Goal: Task Accomplishment & Management: Manage account settings

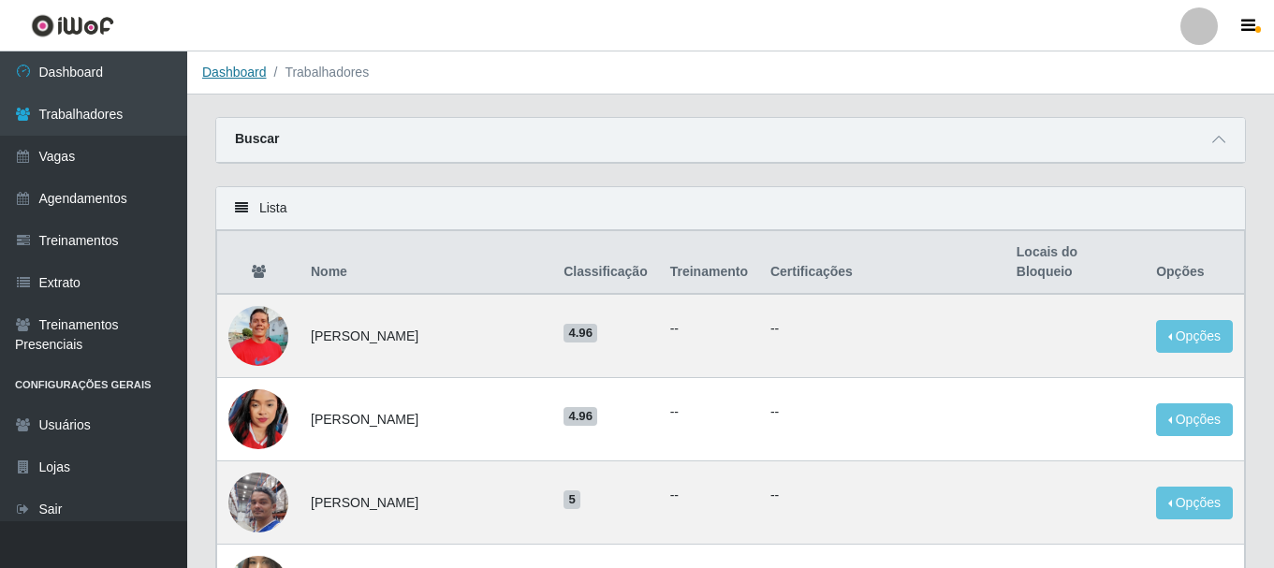
click at [247, 76] on link "Dashboard" at bounding box center [234, 72] width 65 height 15
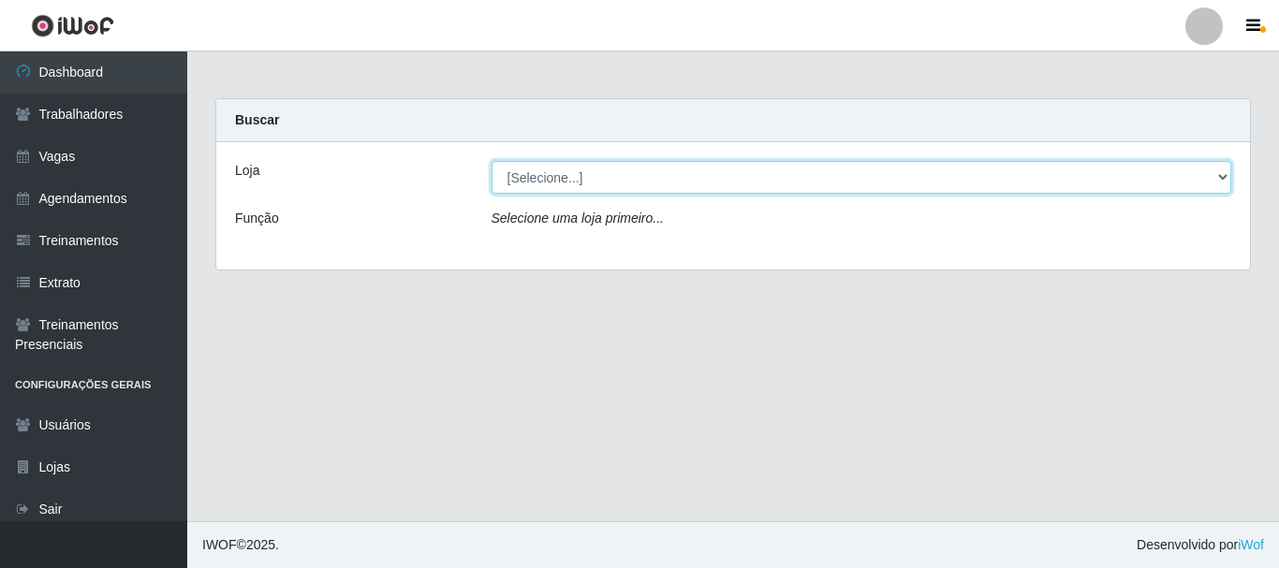
click at [593, 168] on select "[Selecione...] Supermercado Queiroz - Caicó" at bounding box center [861, 177] width 740 height 33
click at [605, 182] on select "[Selecione...] Supermercado Queiroz - Caicó" at bounding box center [861, 177] width 740 height 33
select select "512"
click at [491, 161] on select "[Selecione...] Supermercado Queiroz - Caicó" at bounding box center [861, 177] width 740 height 33
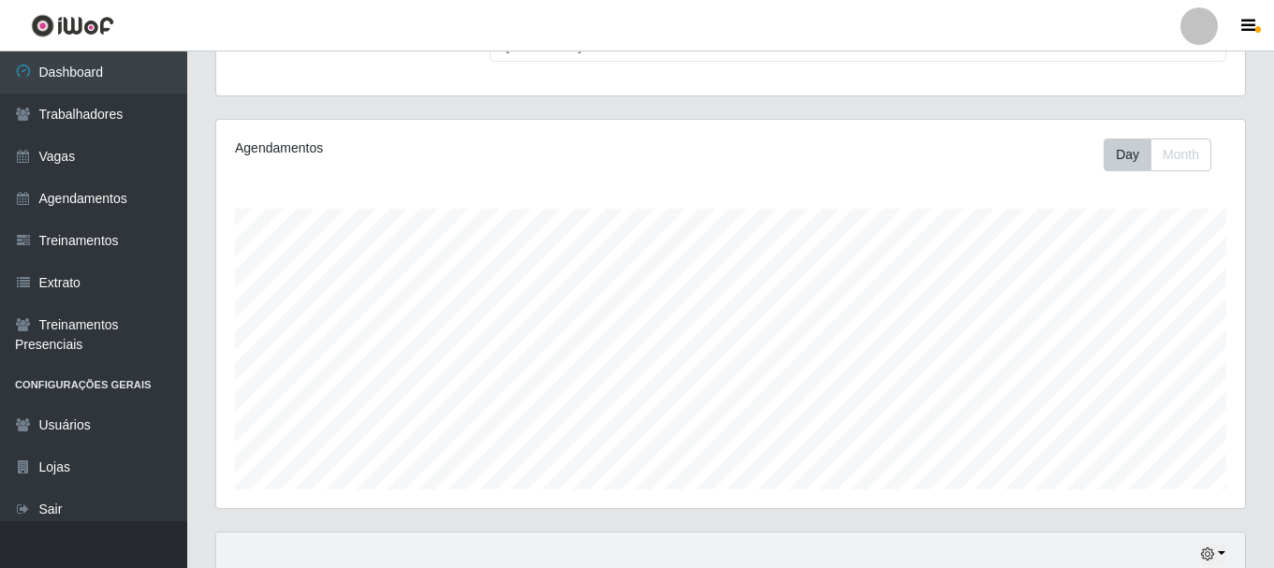
scroll to position [342, 0]
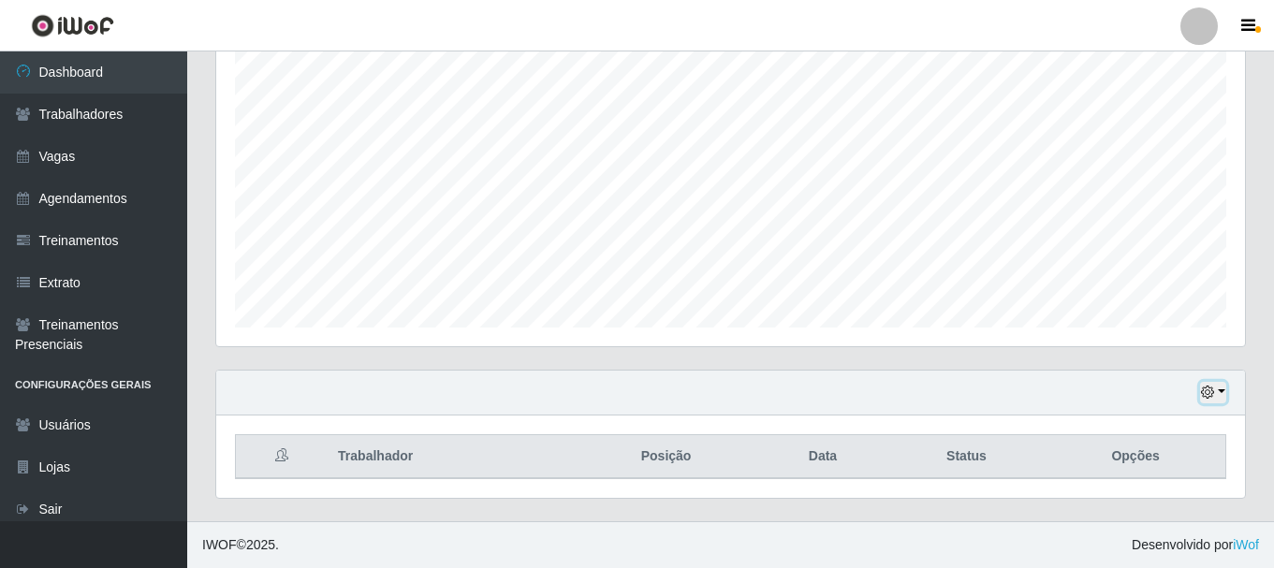
click at [1217, 381] on div "Hoje 1 dia 3 dias 1 Semana Não encerrados" at bounding box center [730, 393] width 1029 height 45
click at [1219, 393] on button "button" at bounding box center [1213, 393] width 26 height 22
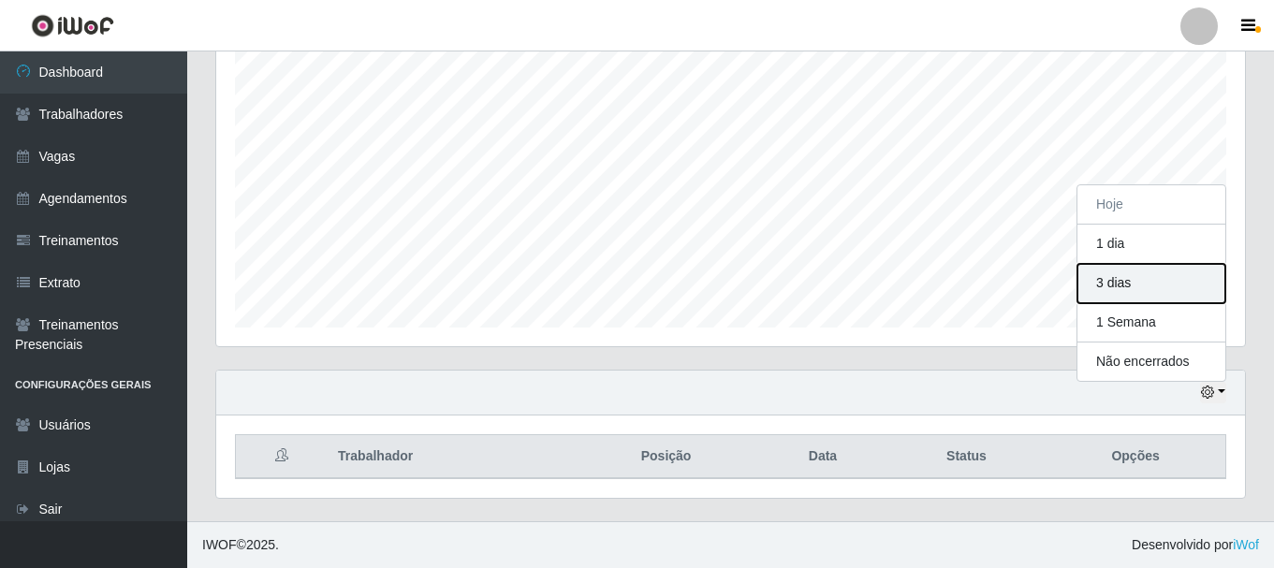
click at [1142, 299] on button "3 dias" at bounding box center [1151, 283] width 148 height 39
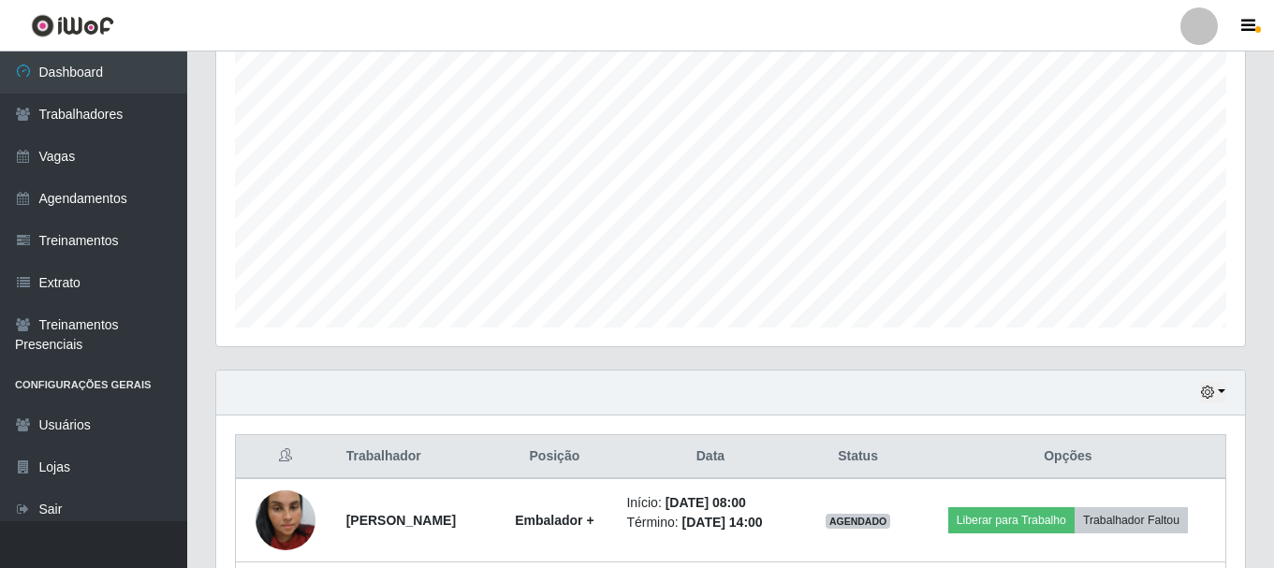
scroll to position [592, 0]
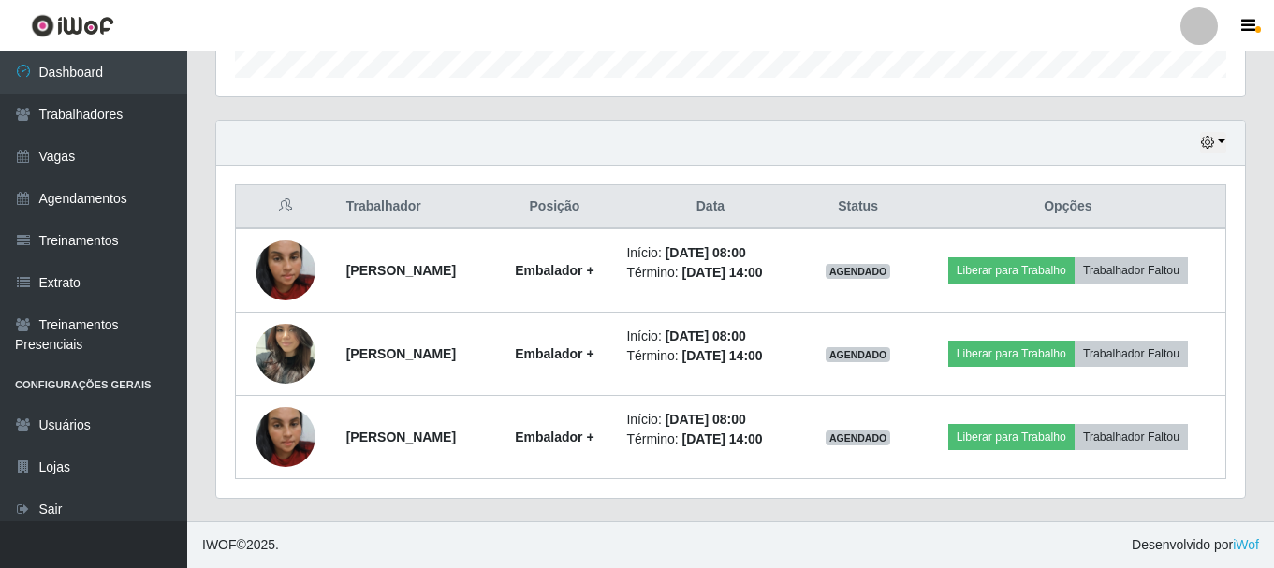
click at [1000, 150] on div "Hoje 1 dia 3 dias 1 Semana Não encerrados" at bounding box center [730, 143] width 1029 height 45
click at [1244, 25] on icon "button" at bounding box center [1248, 26] width 14 height 17
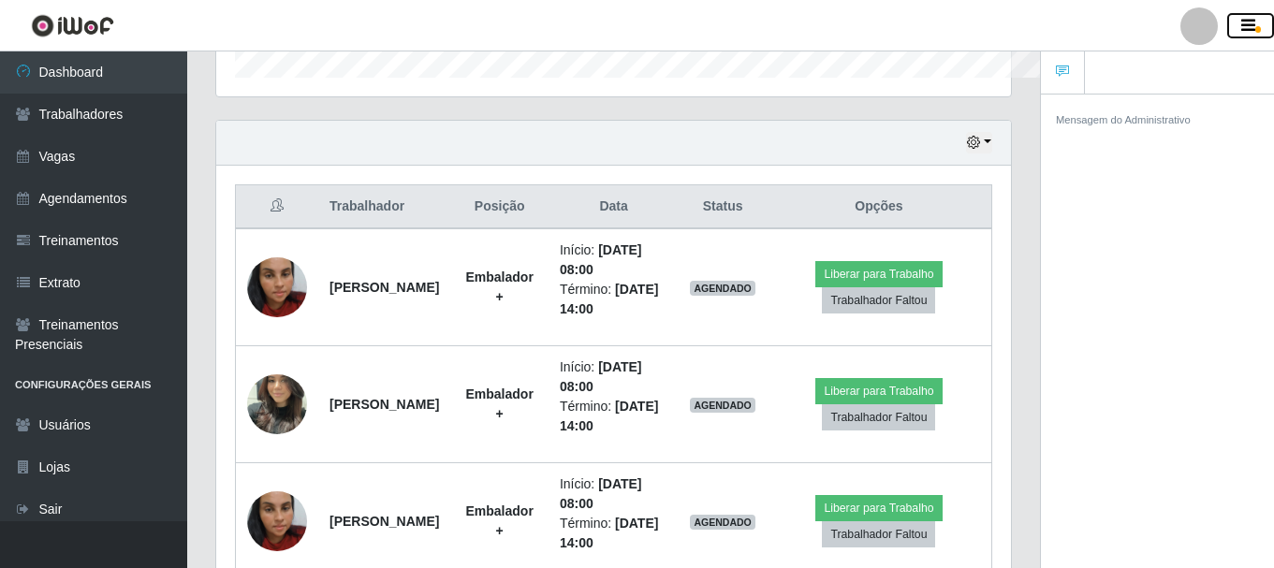
scroll to position [935701, 935294]
click at [1245, 25] on icon "button" at bounding box center [1248, 26] width 14 height 17
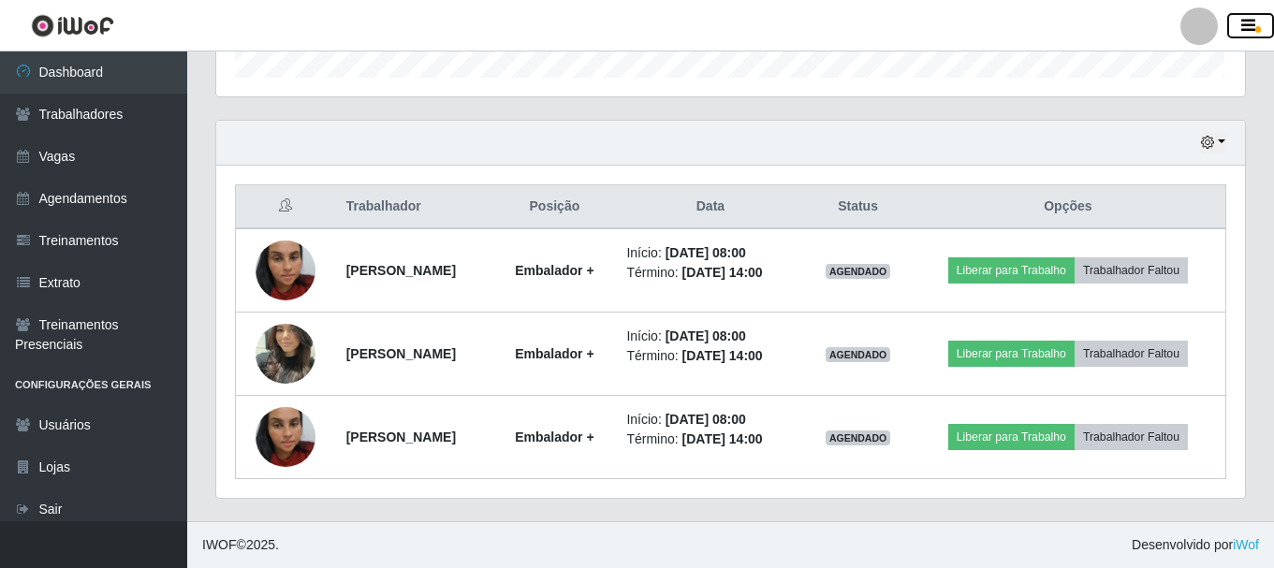
scroll to position [388, 1029]
